Goal: Register for event/course

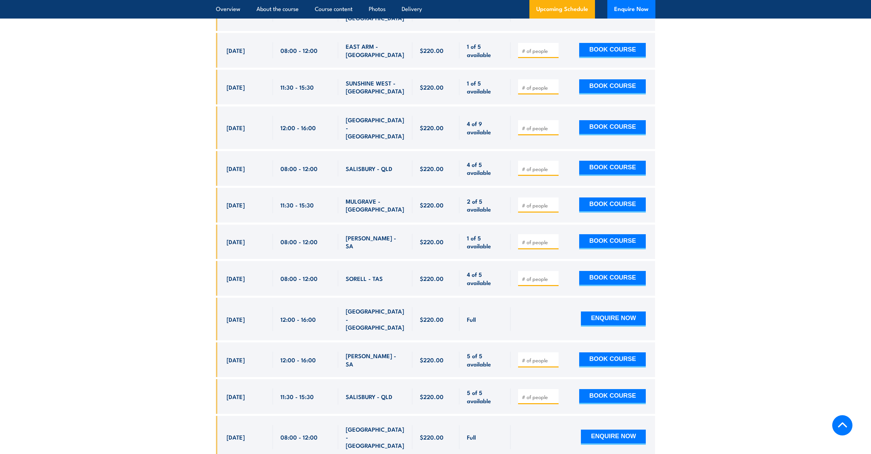
scroll to position [1545, 0]
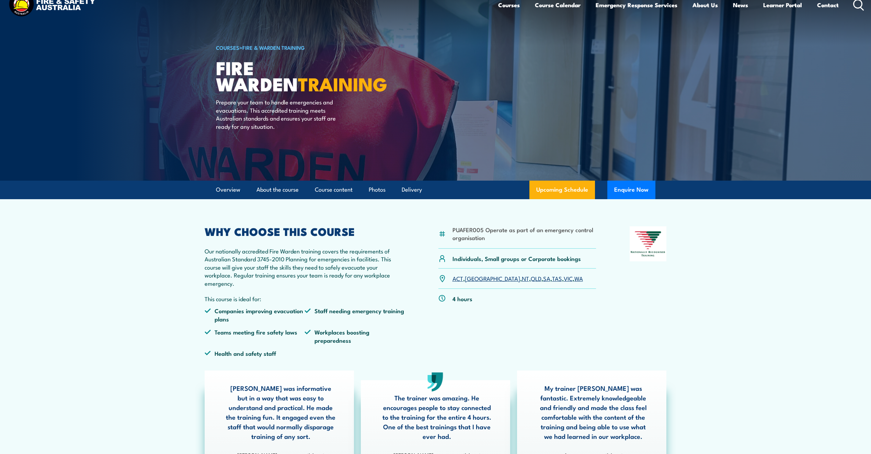
scroll to position [0, 0]
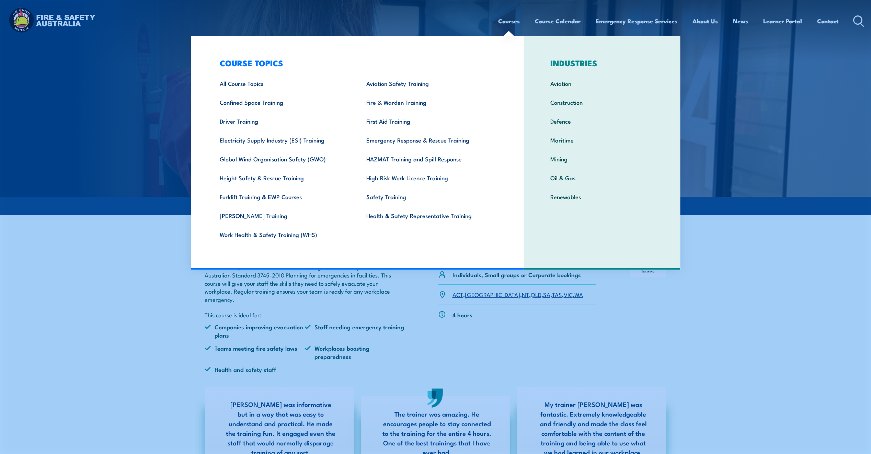
click at [510, 18] on link "Courses" at bounding box center [509, 21] width 22 height 18
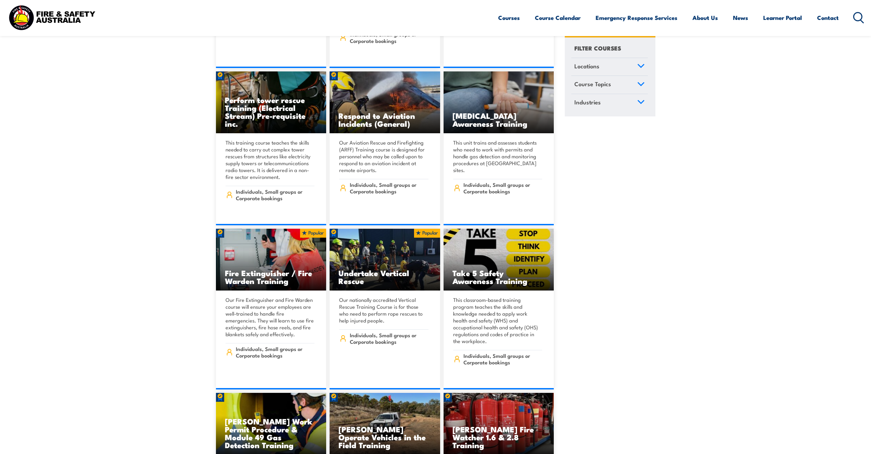
scroll to position [1956, 0]
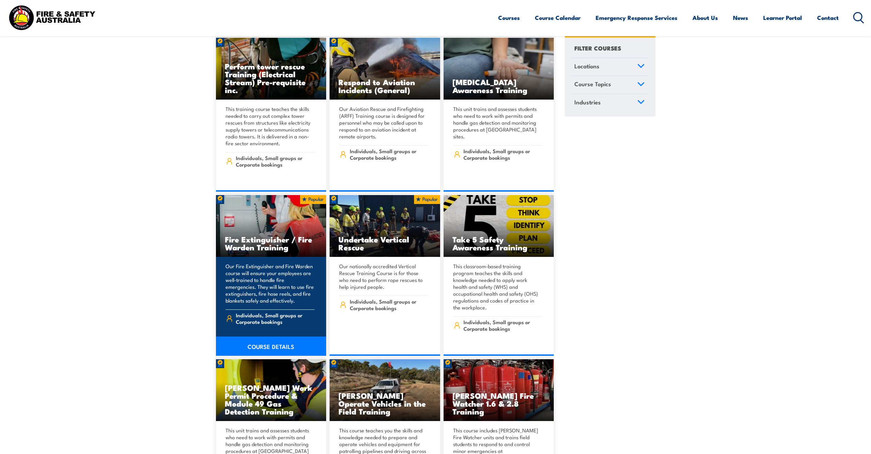
click at [269, 222] on img at bounding box center [271, 226] width 111 height 62
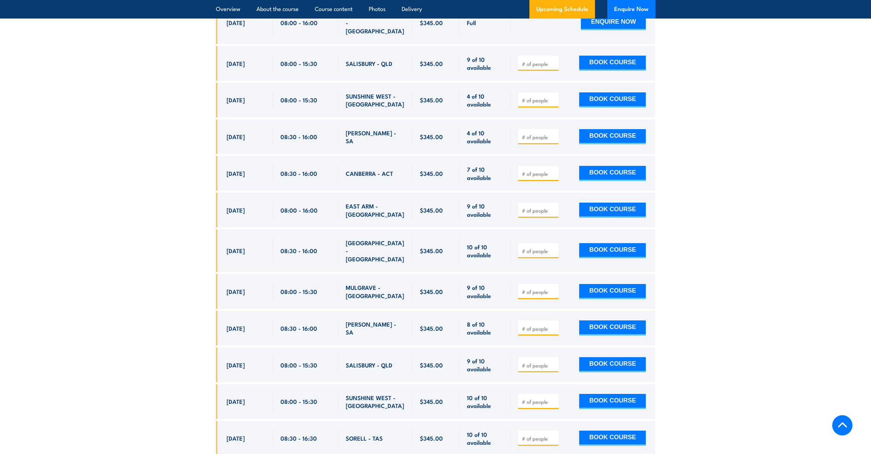
scroll to position [1853, 0]
